Goal: Information Seeking & Learning: Learn about a topic

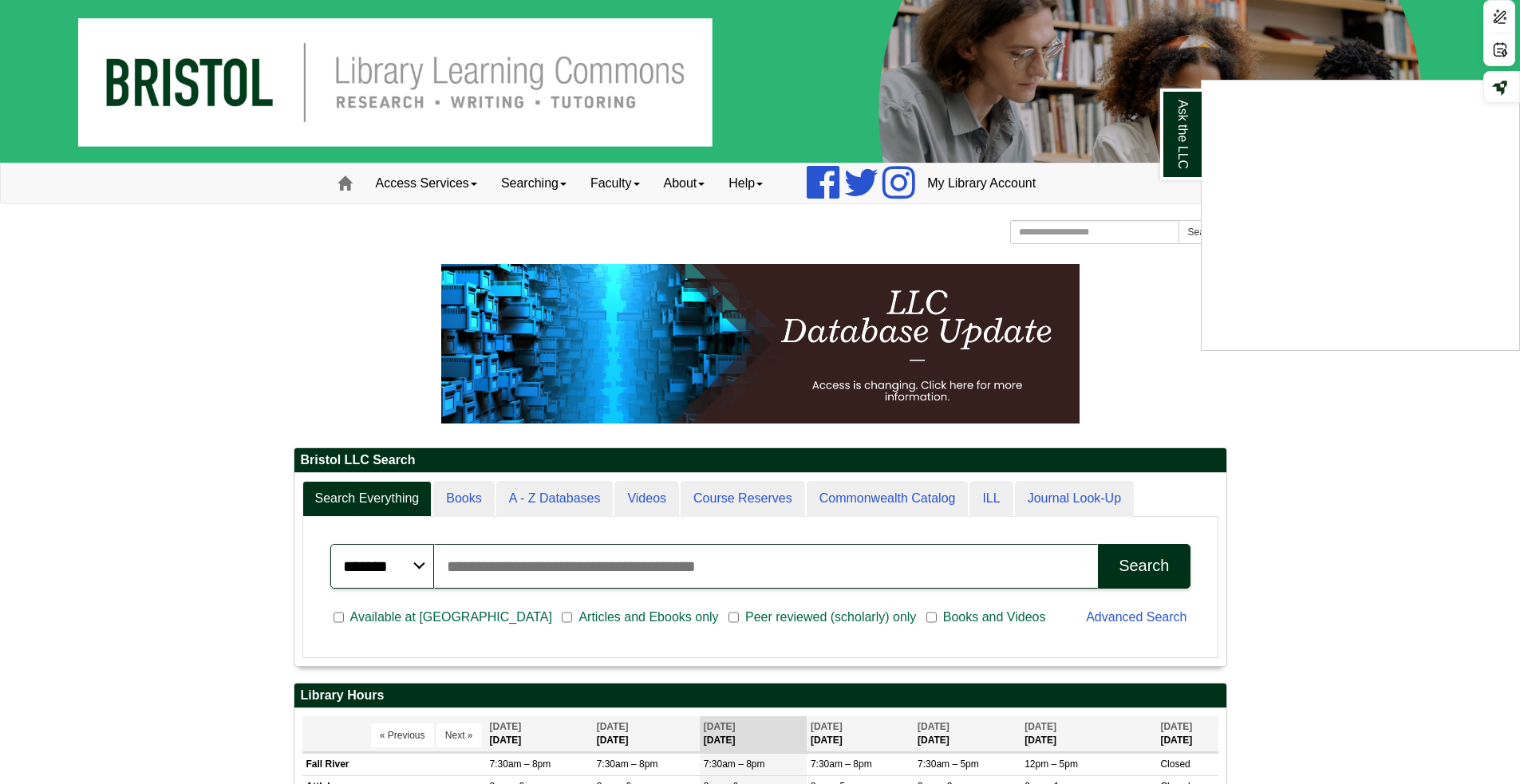
scroll to position [239, 0]
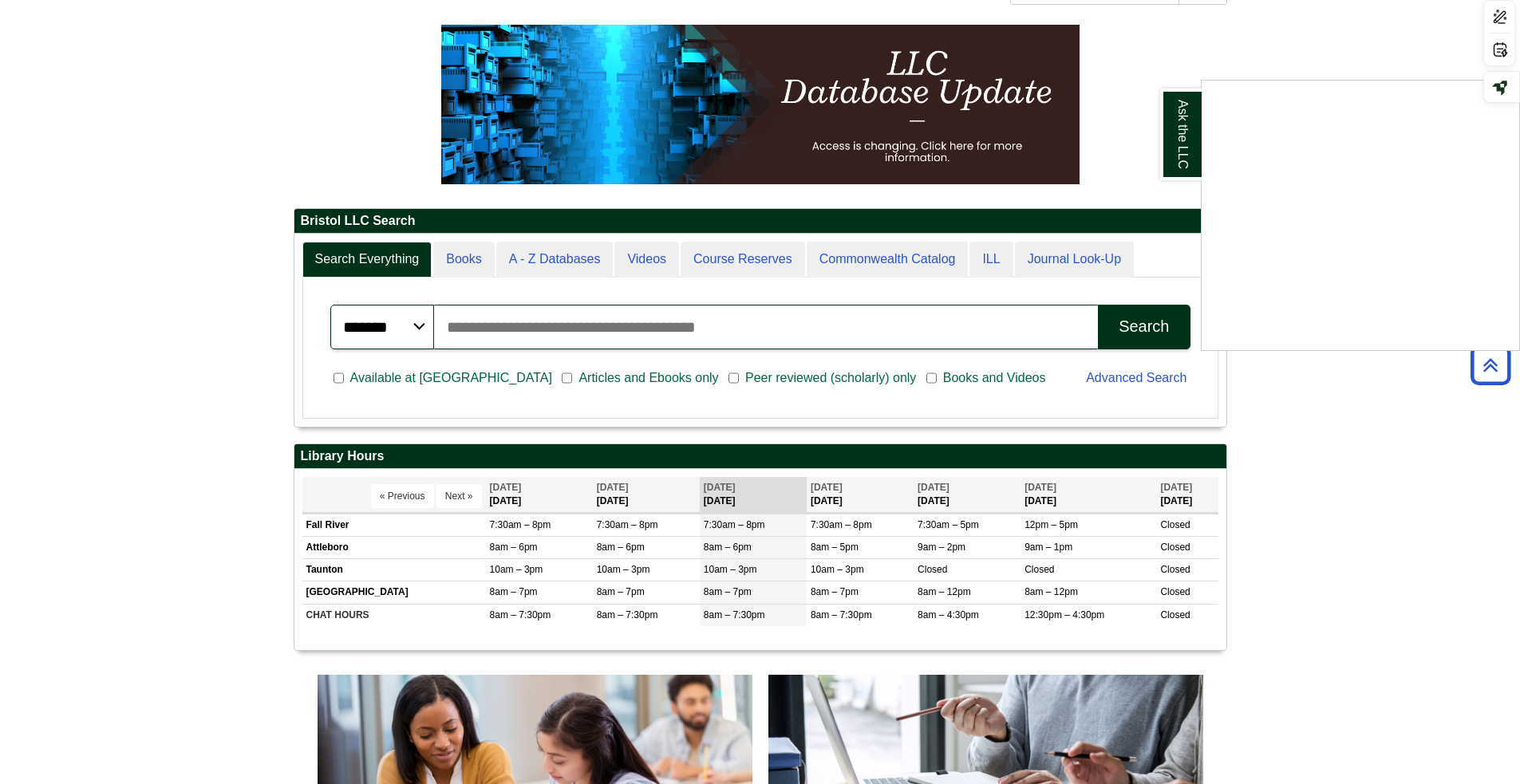
click at [1128, 332] on div "Ask the LLC" at bounding box center [760, 392] width 1520 height 784
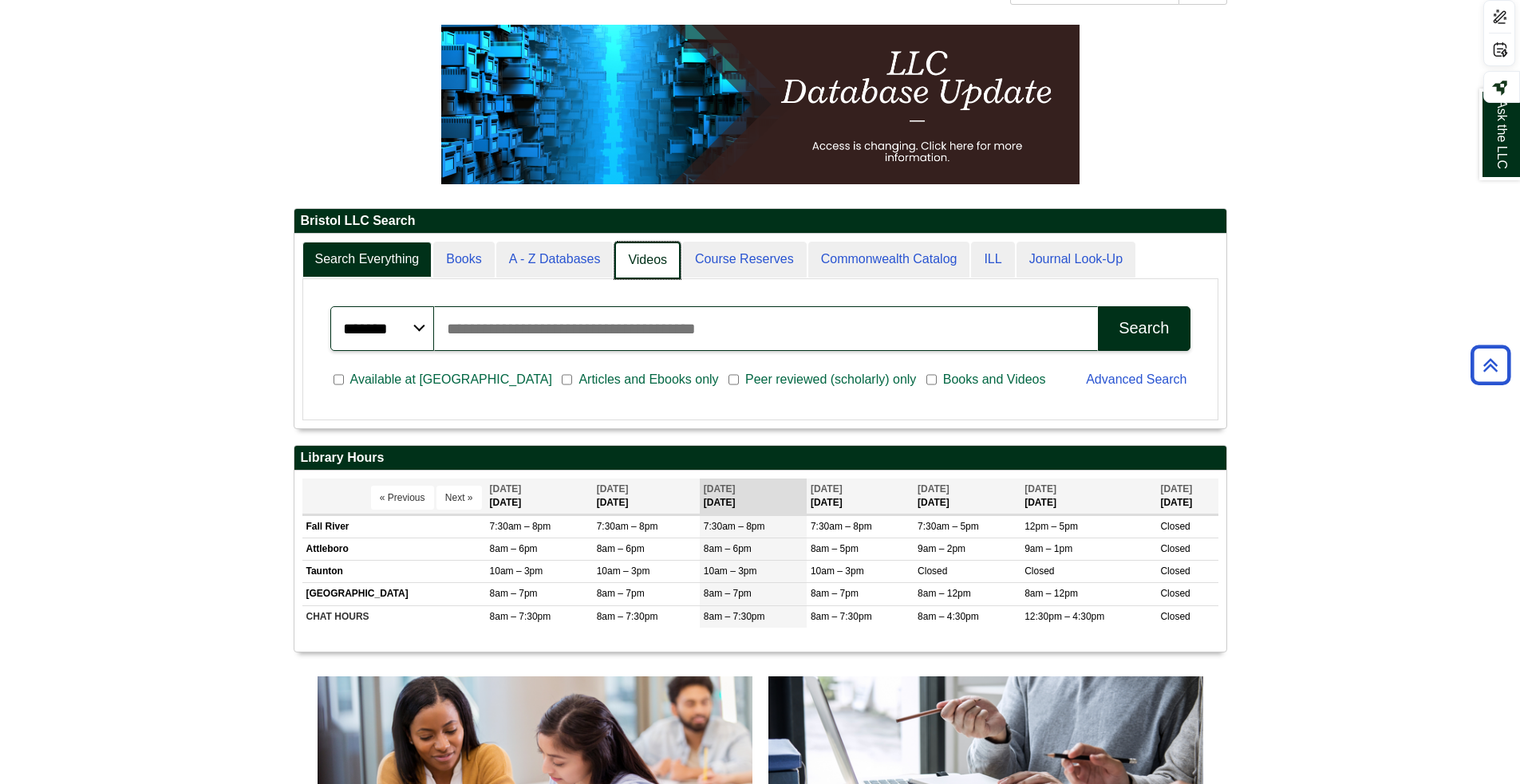
scroll to position [194, 932]
click at [739, 251] on link "Course Reserves" at bounding box center [743, 260] width 126 height 37
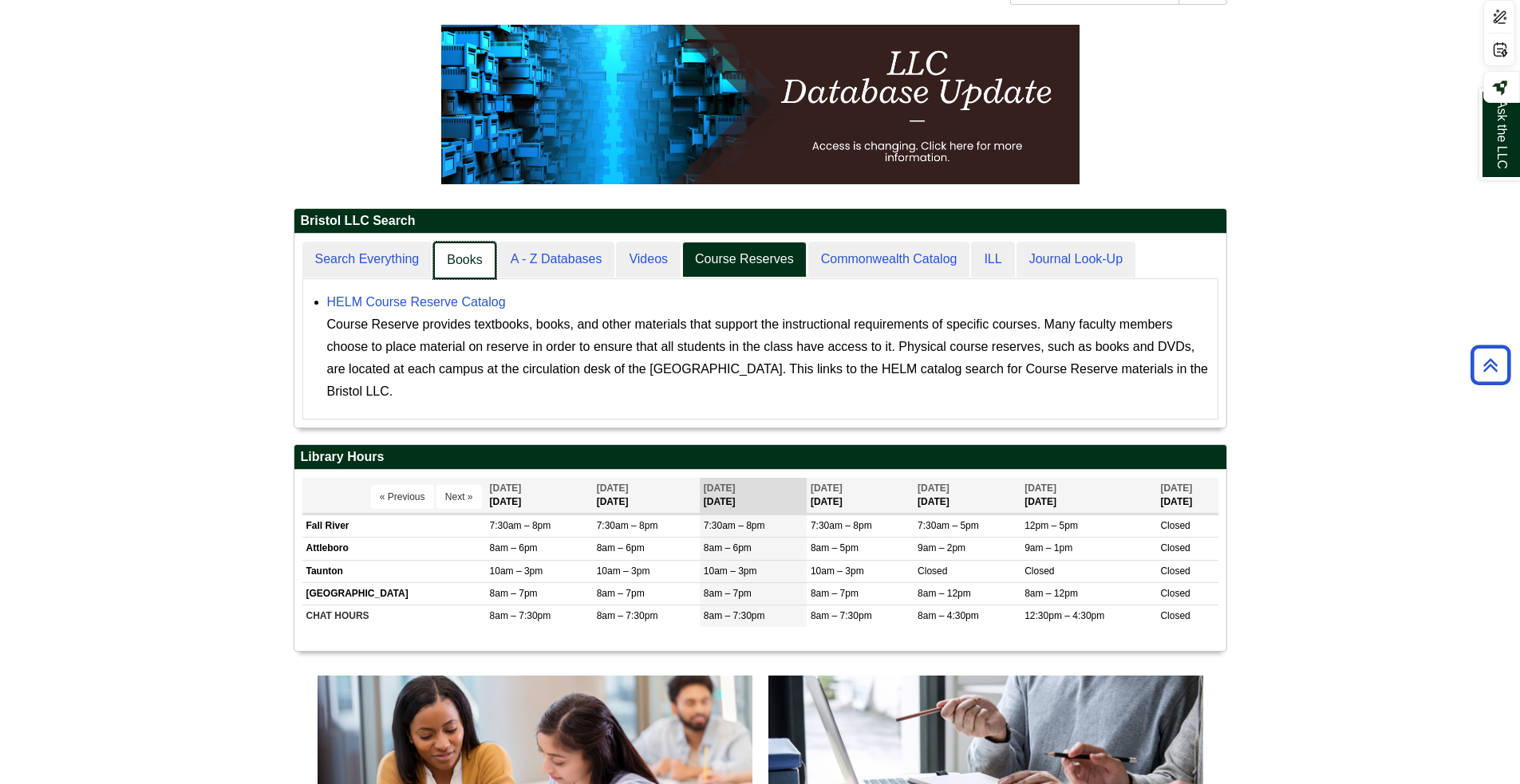
click at [450, 259] on link "Books" at bounding box center [464, 260] width 63 height 37
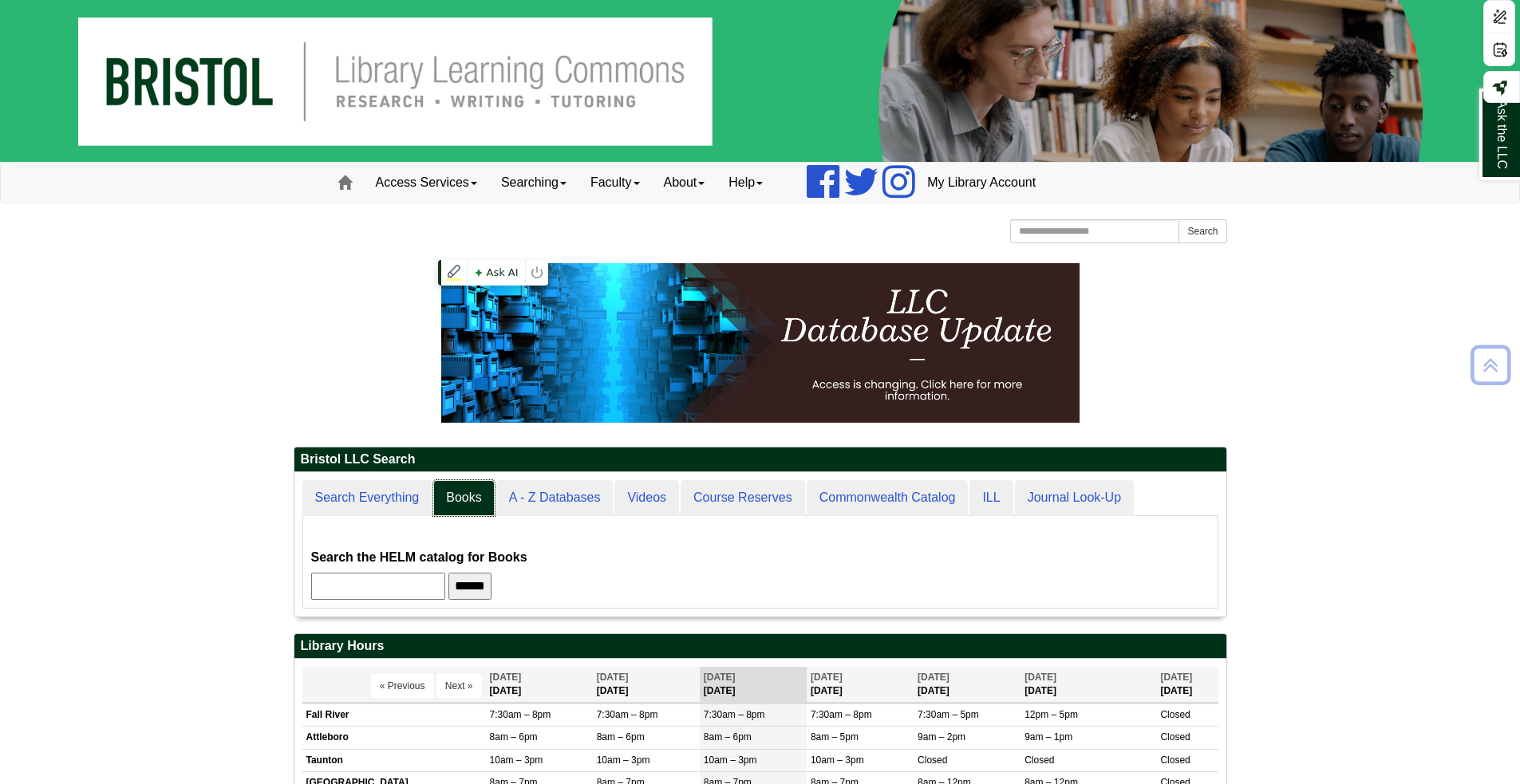
scroll to position [0, 0]
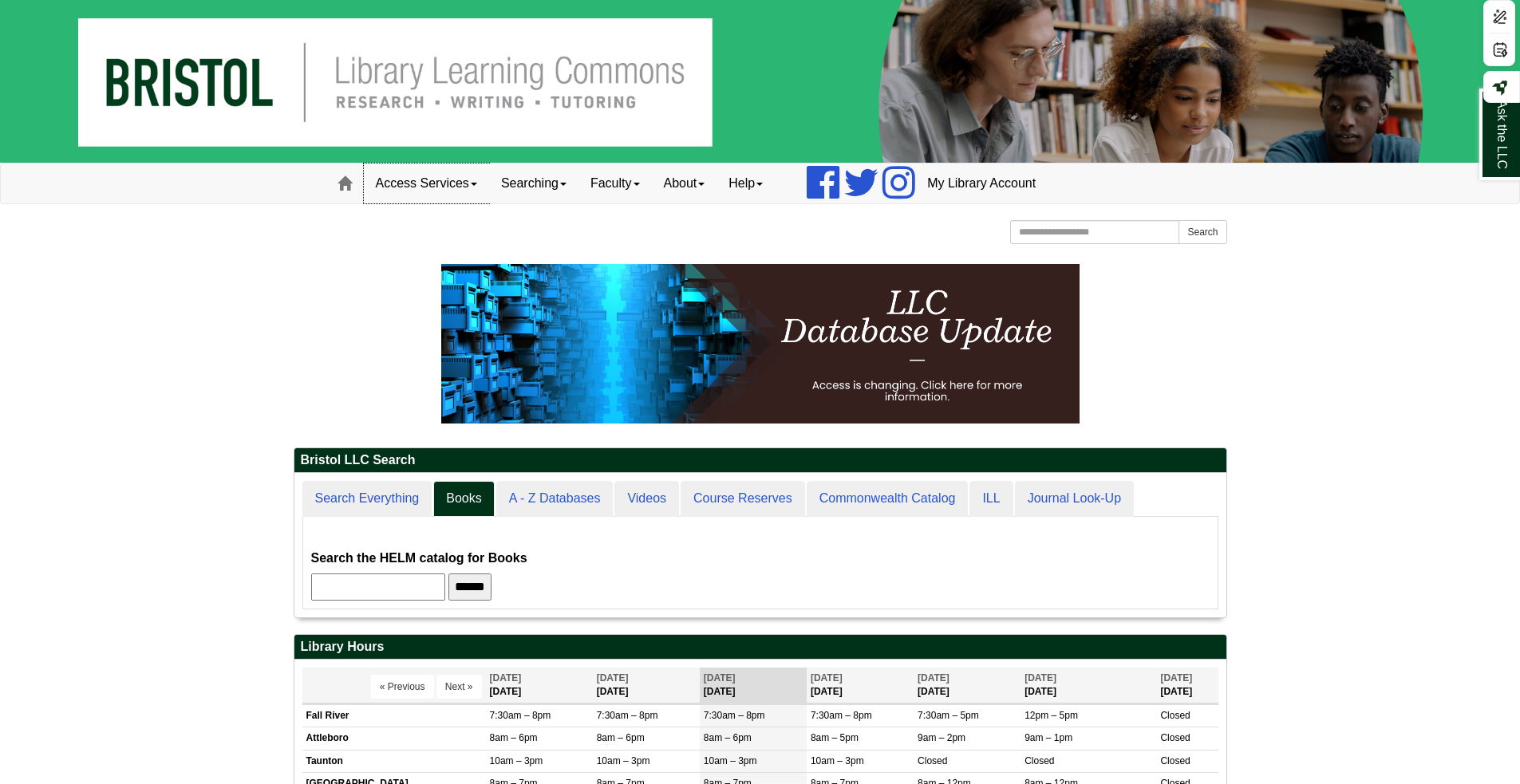
click at [432, 181] on link "Access Services" at bounding box center [426, 184] width 125 height 40
click at [348, 186] on span at bounding box center [344, 184] width 15 height 15
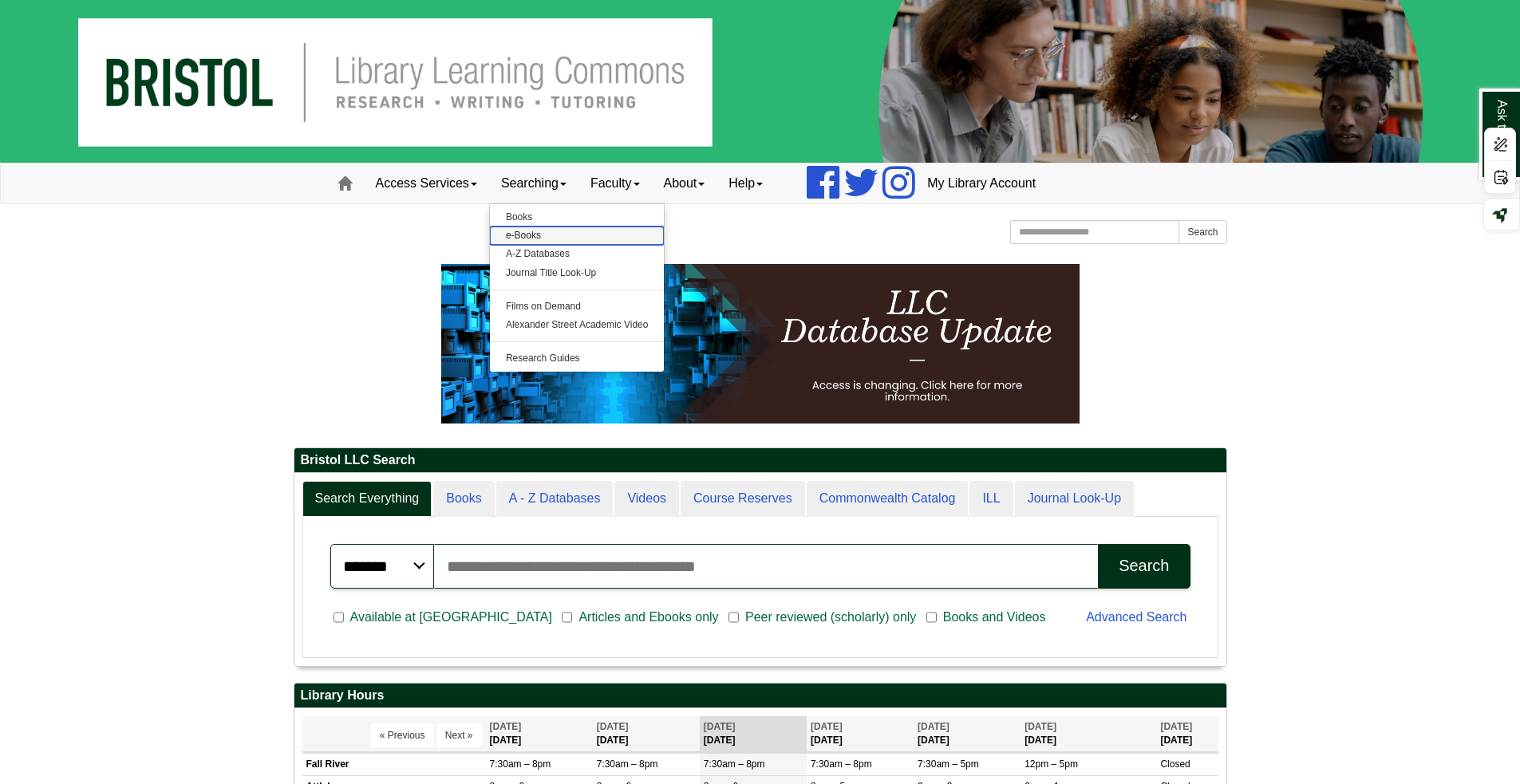
click at [527, 233] on link "e-Books" at bounding box center [577, 235] width 174 height 18
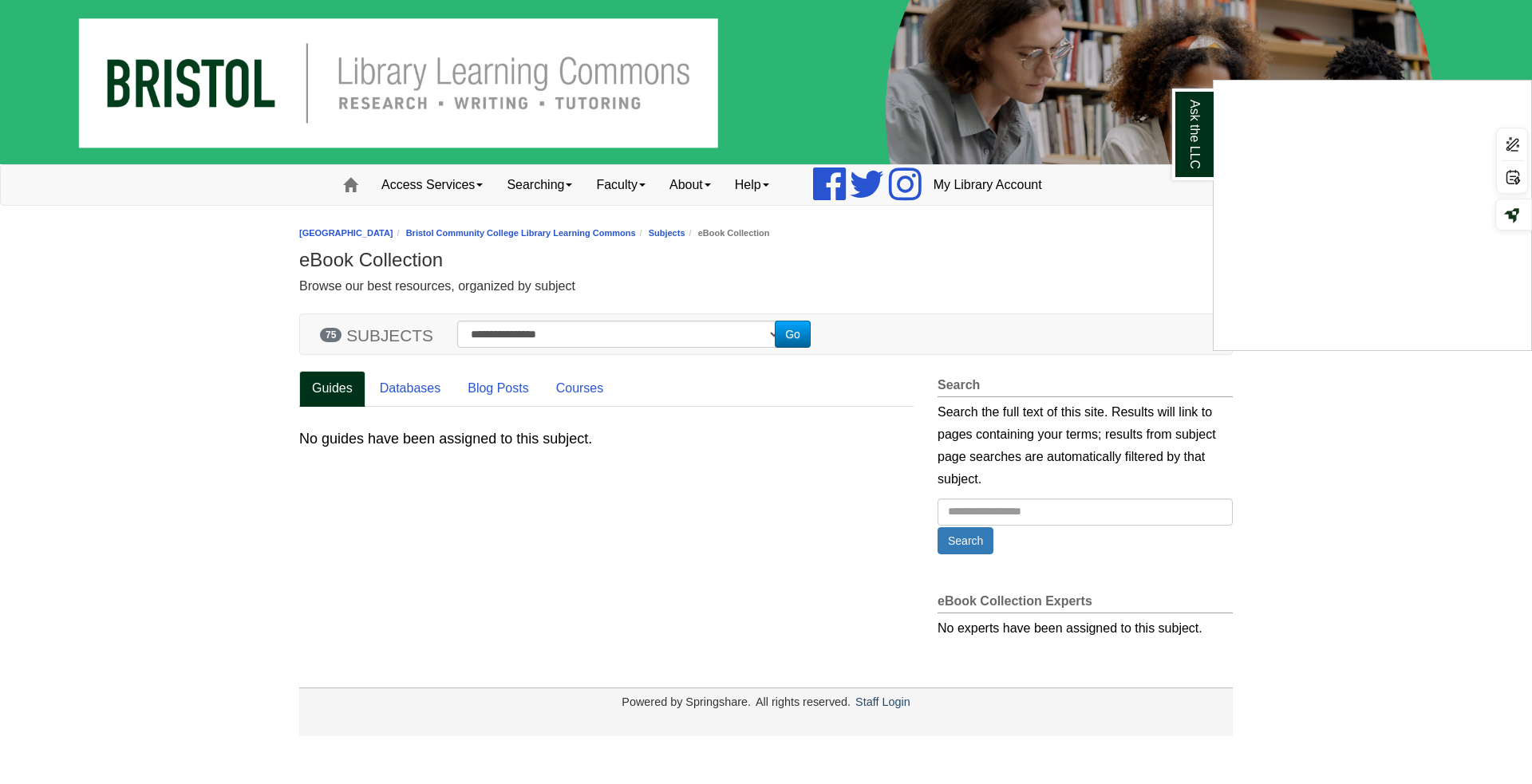
click at [593, 387] on div "Ask the LLC" at bounding box center [766, 392] width 1532 height 784
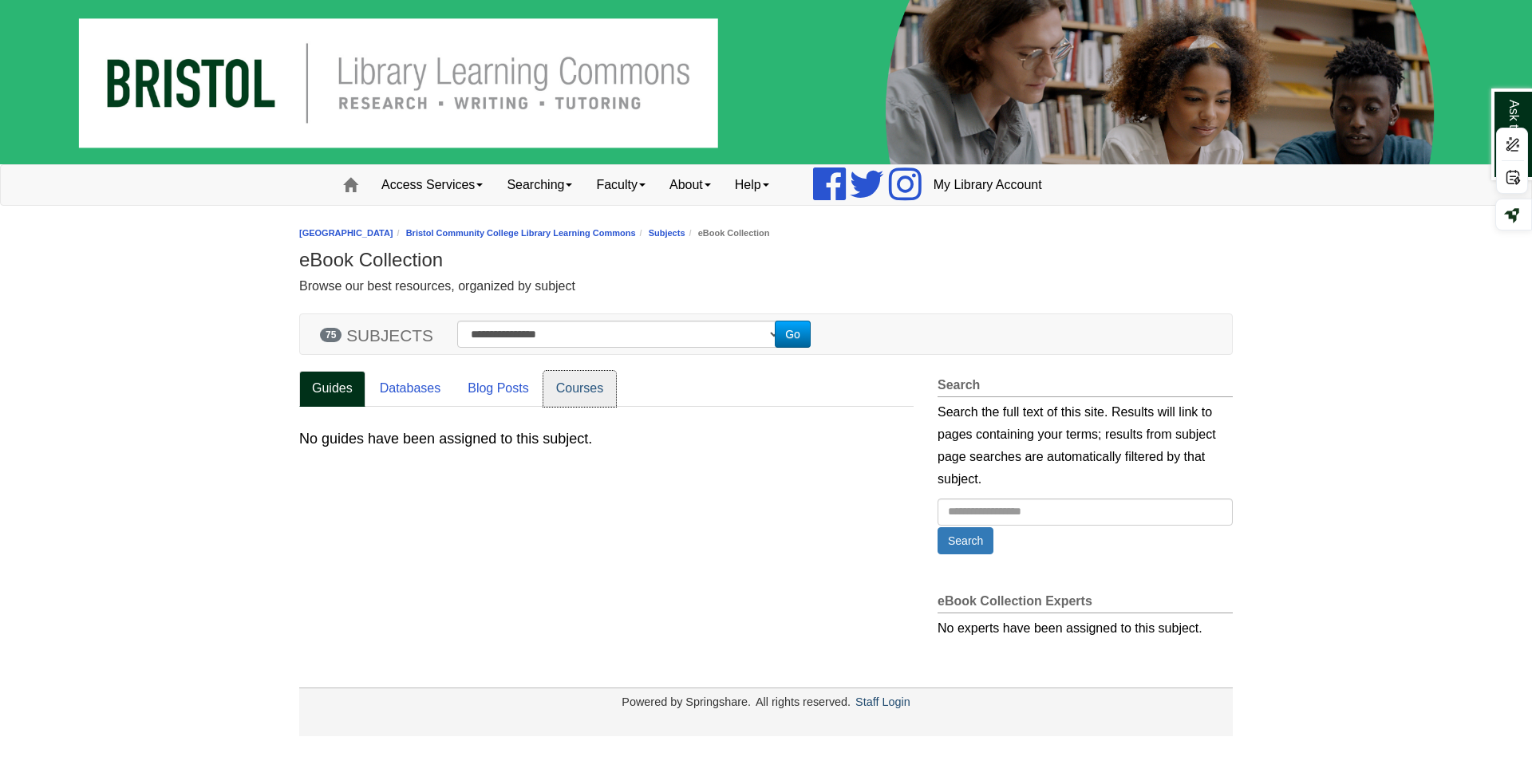
click at [574, 388] on link "Courses" at bounding box center [580, 389] width 74 height 36
click at [559, 331] on select "**********" at bounding box center [619, 334] width 324 height 27
select select "*******"
click at [457, 321] on select "**********" at bounding box center [619, 334] width 324 height 27
click at [809, 331] on button "Go" at bounding box center [793, 334] width 36 height 27
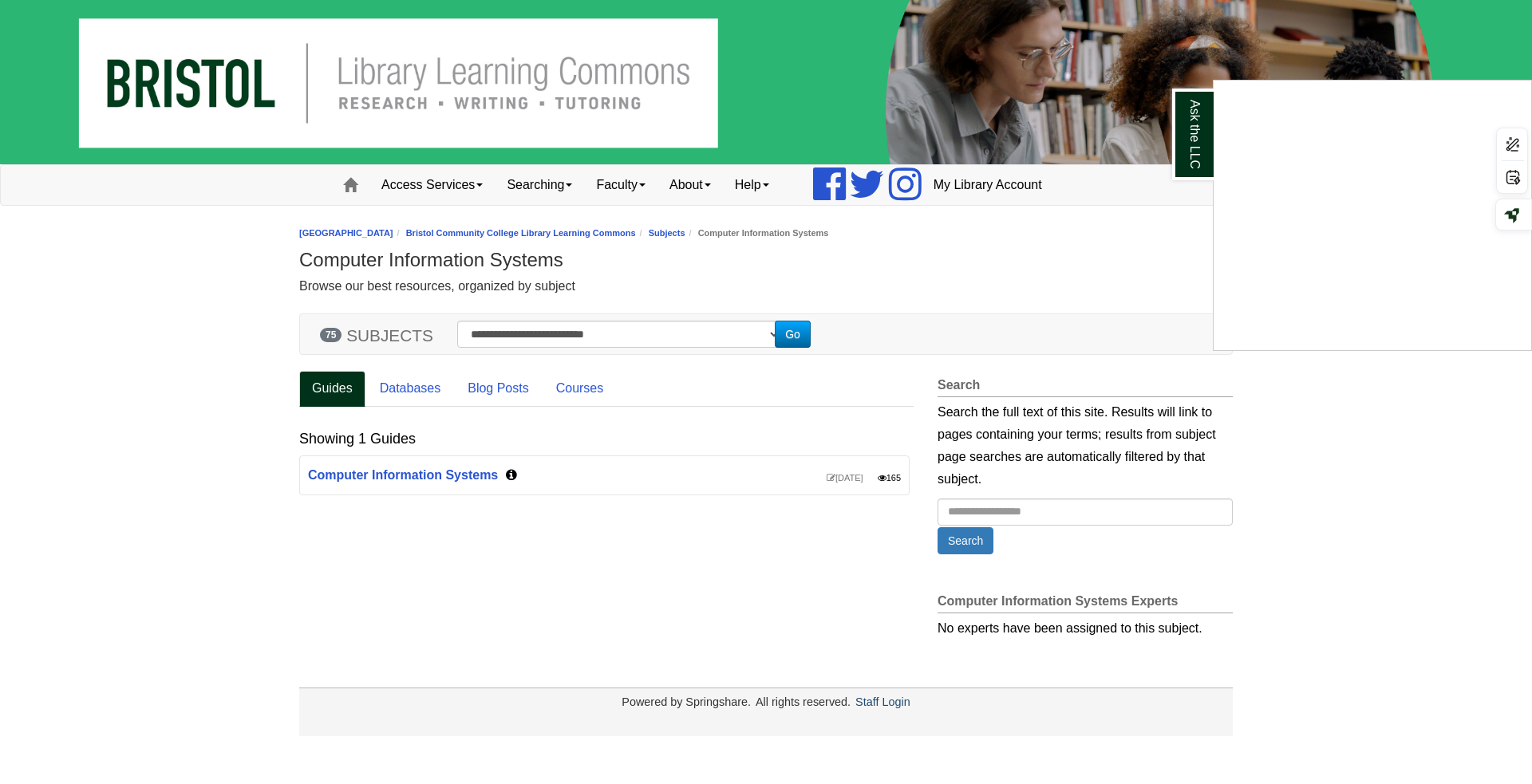
click at [472, 479] on div "Ask the LLC" at bounding box center [766, 392] width 1532 height 784
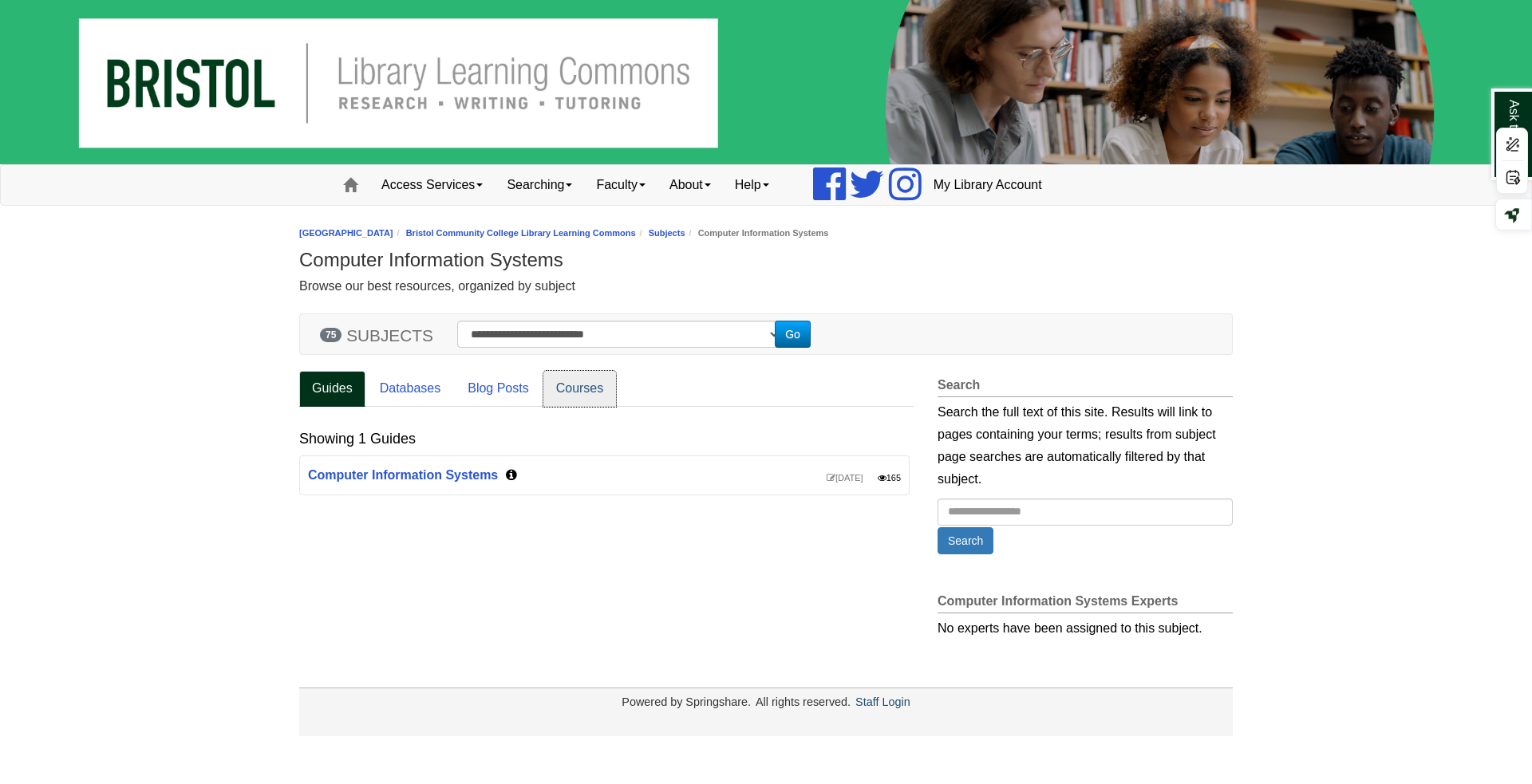
click at [560, 387] on link "Courses" at bounding box center [580, 389] width 74 height 36
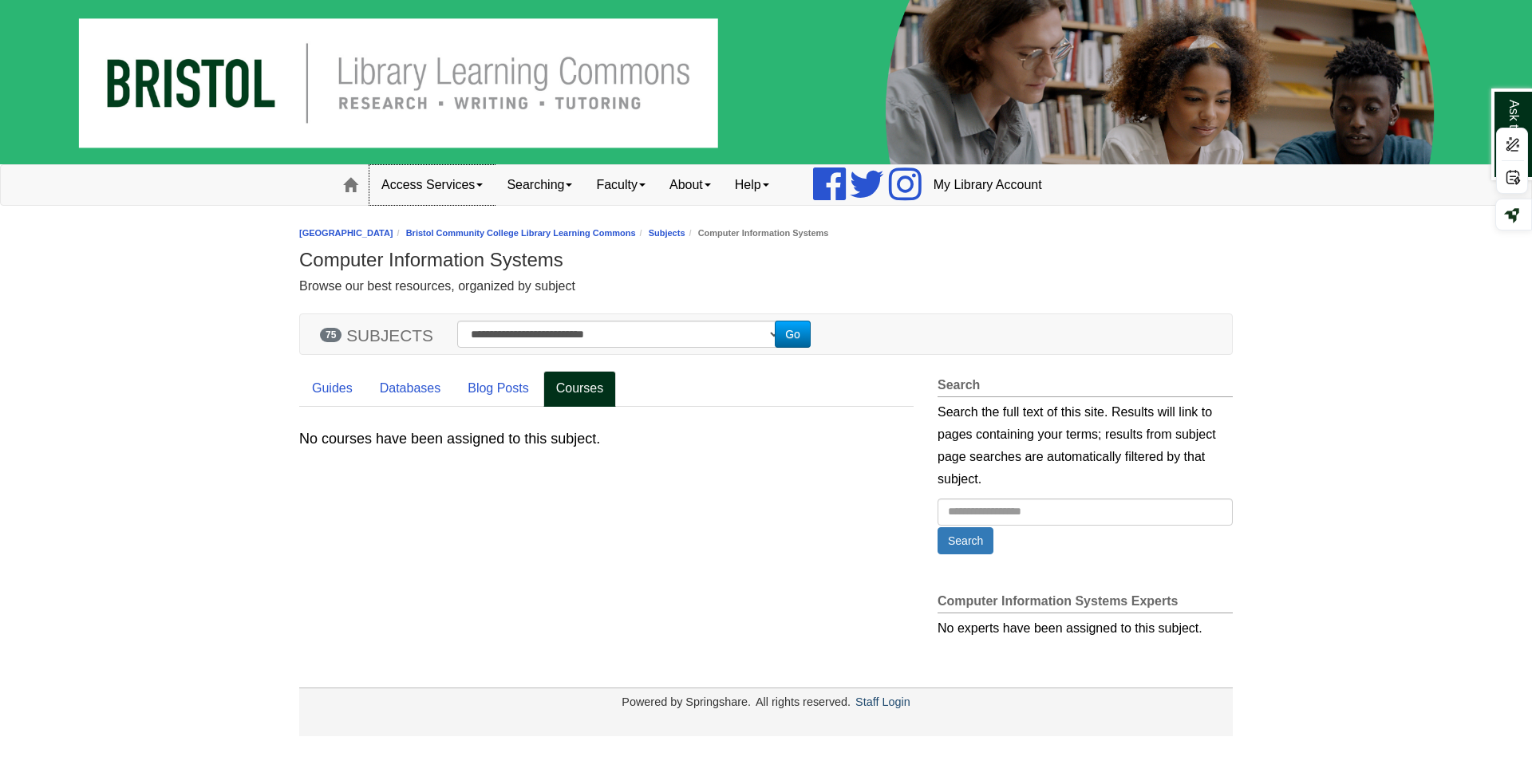
click at [467, 182] on link "Access Services" at bounding box center [433, 185] width 125 height 40
click at [559, 186] on link "Searching" at bounding box center [539, 185] width 89 height 40
click at [534, 234] on link "e-Books" at bounding box center [582, 237] width 174 height 18
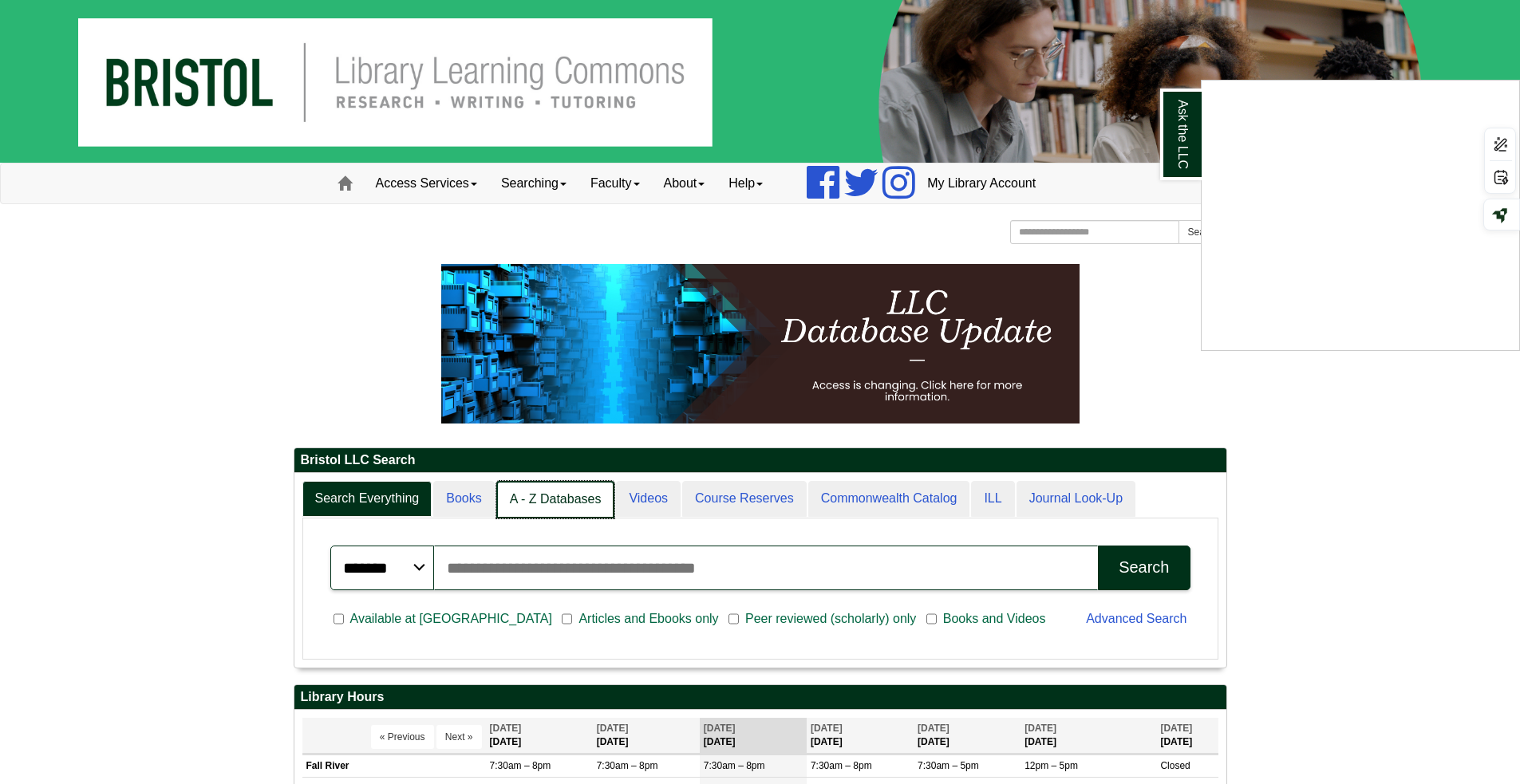
scroll to position [8, 8]
click at [542, 501] on link "A - Z Databases" at bounding box center [555, 500] width 119 height 37
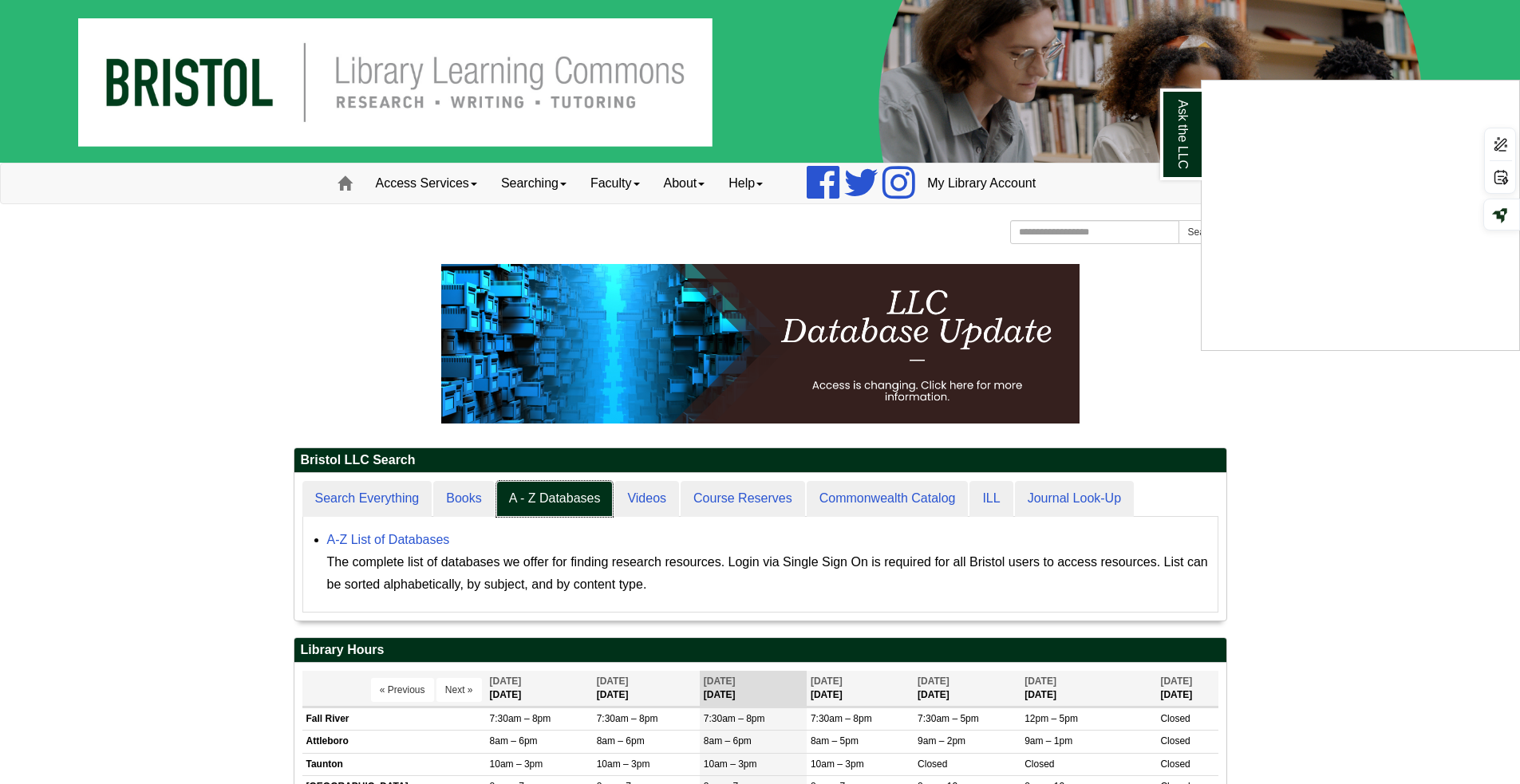
scroll to position [147, 932]
click at [417, 538] on link "A-Z List of Databases" at bounding box center [388, 540] width 123 height 14
